Goal: Task Accomplishment & Management: Complete application form

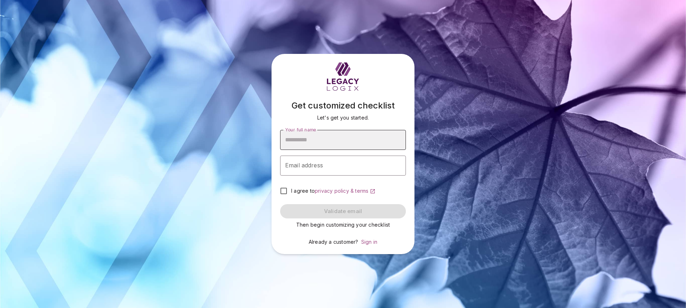
click at [318, 139] on input "Your full name" at bounding box center [343, 140] width 126 height 20
type input "*"
type input "**********"
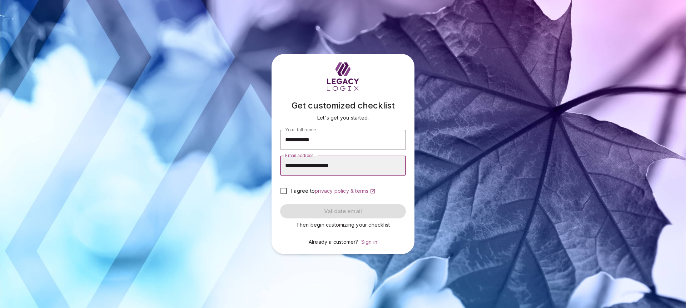
type input "**********"
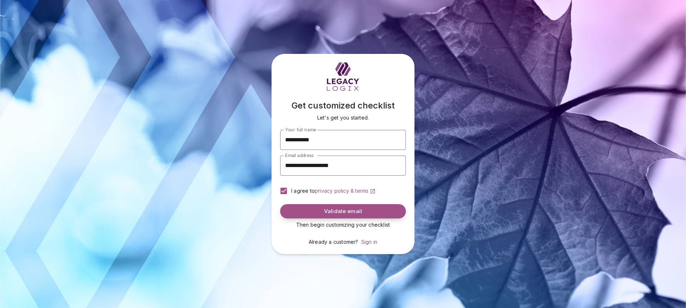
click at [338, 208] on span "Validate email" at bounding box center [343, 211] width 38 height 7
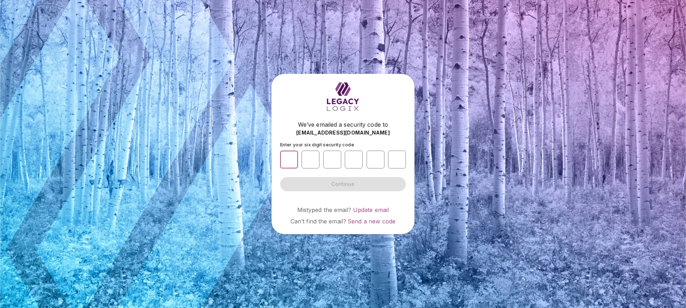
click at [291, 158] on input "number" at bounding box center [289, 160] width 18 height 18
type input "*"
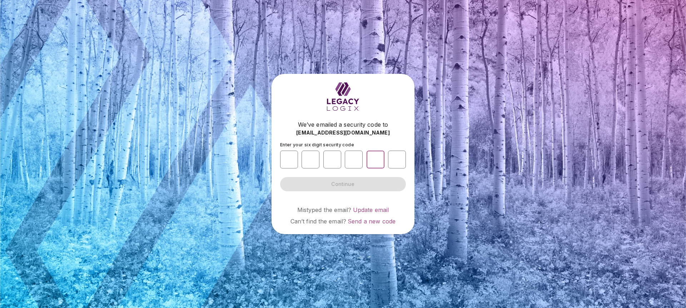
type input "*"
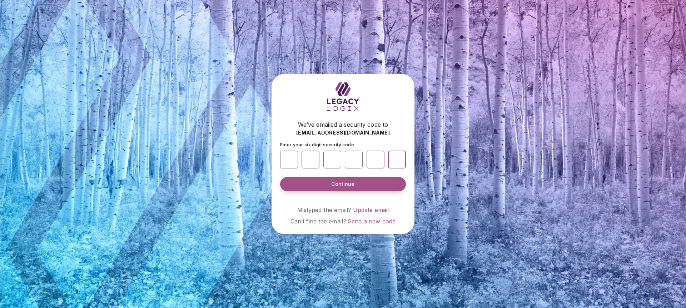
type input "*"
click at [341, 183] on span "Continue" at bounding box center [342, 184] width 23 height 7
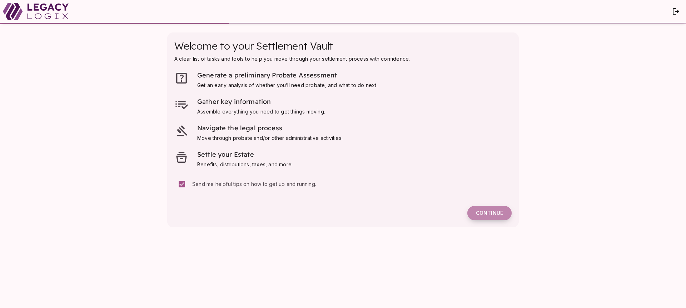
click at [491, 212] on span "Continue" at bounding box center [489, 213] width 27 height 6
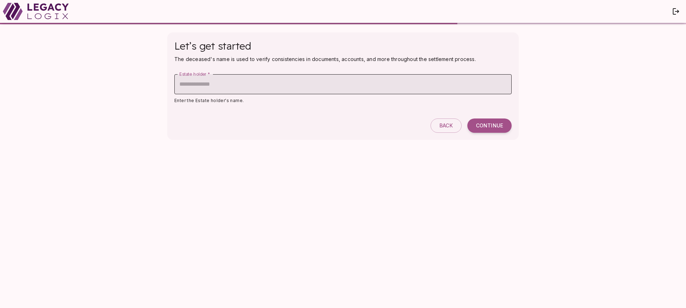
click at [181, 83] on input "Estate holder   *" at bounding box center [342, 84] width 337 height 20
type input "**********"
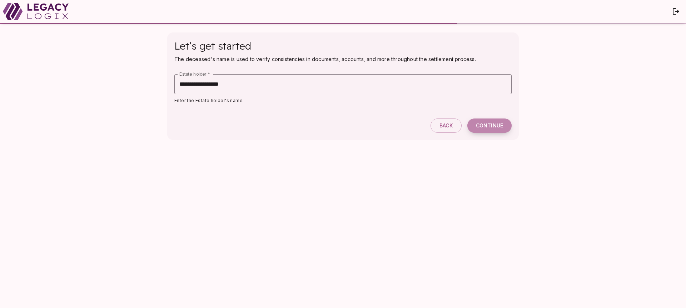
click at [490, 123] on span "Continue" at bounding box center [489, 126] width 27 height 6
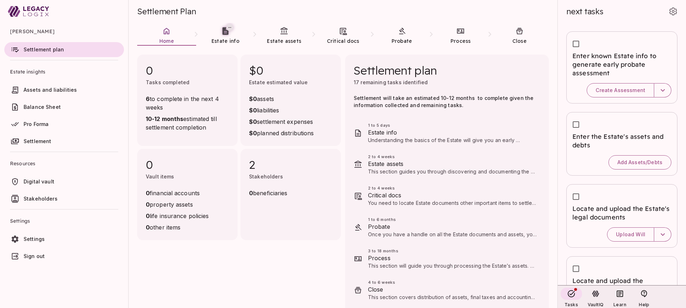
click at [381, 134] on span "Estate info" at bounding box center [452, 132] width 169 height 9
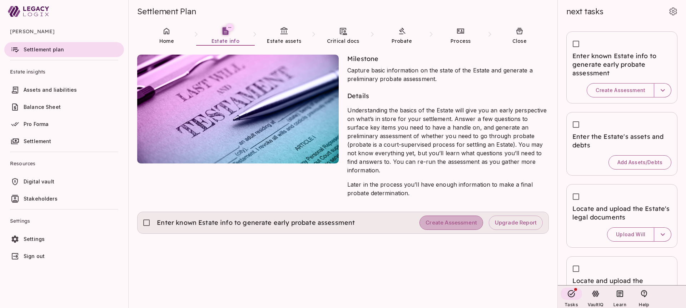
click at [446, 220] on span "Create Assessment" at bounding box center [451, 223] width 51 height 7
